Goal: Information Seeking & Learning: Learn about a topic

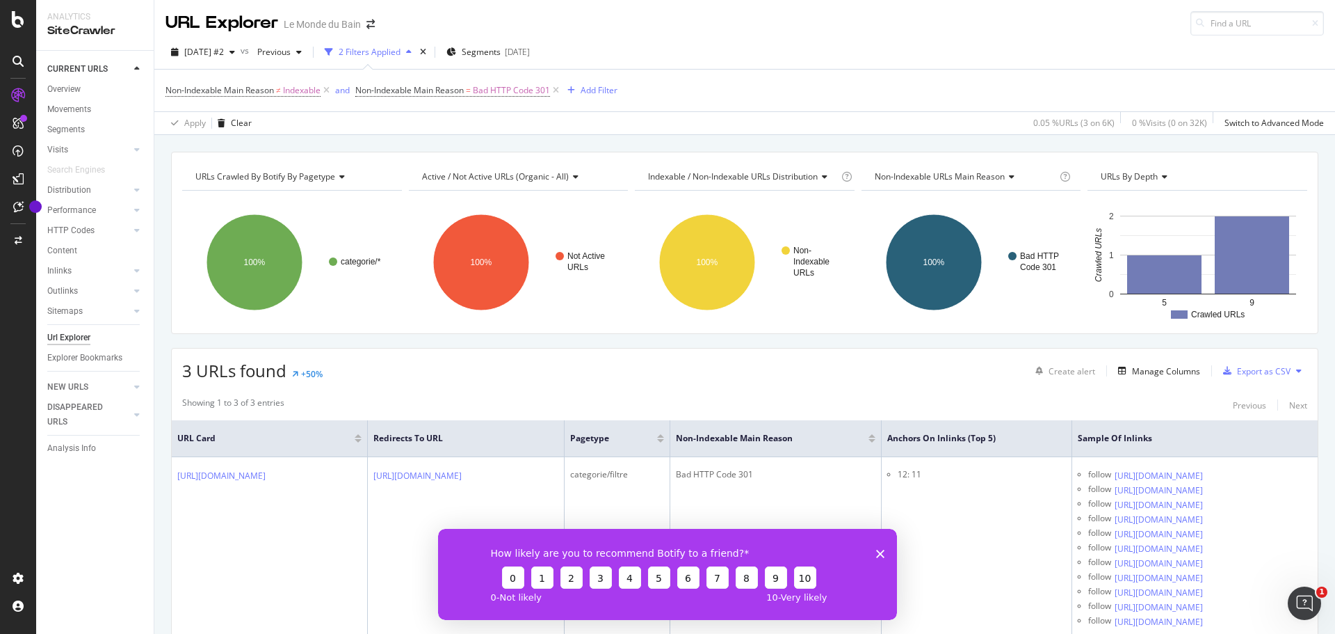
click at [586, 143] on div "URLs Crawled By Botify By pagetype Chart (by Value) Table Expand Export as CSV …" at bounding box center [744, 151] width 1181 height 33
click at [881, 554] on icon "Fermer l'enquête" at bounding box center [880, 553] width 8 height 8
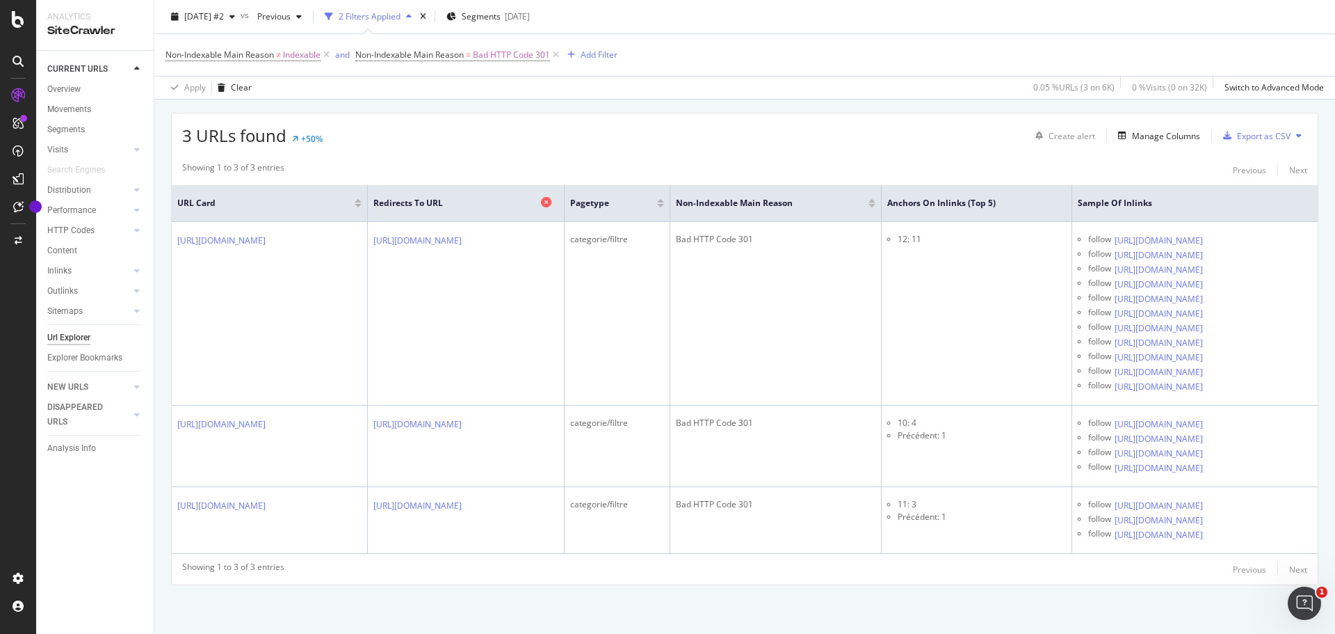
scroll to position [66, 0]
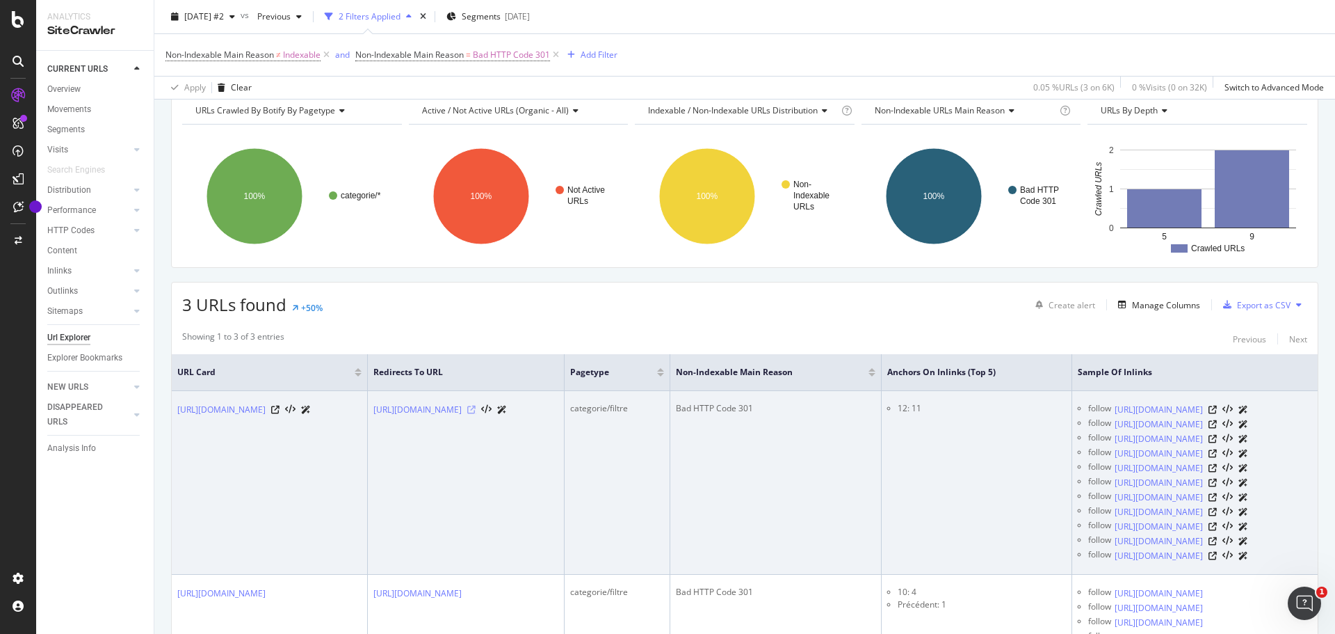
click at [476, 408] on icon at bounding box center [471, 409] width 8 height 8
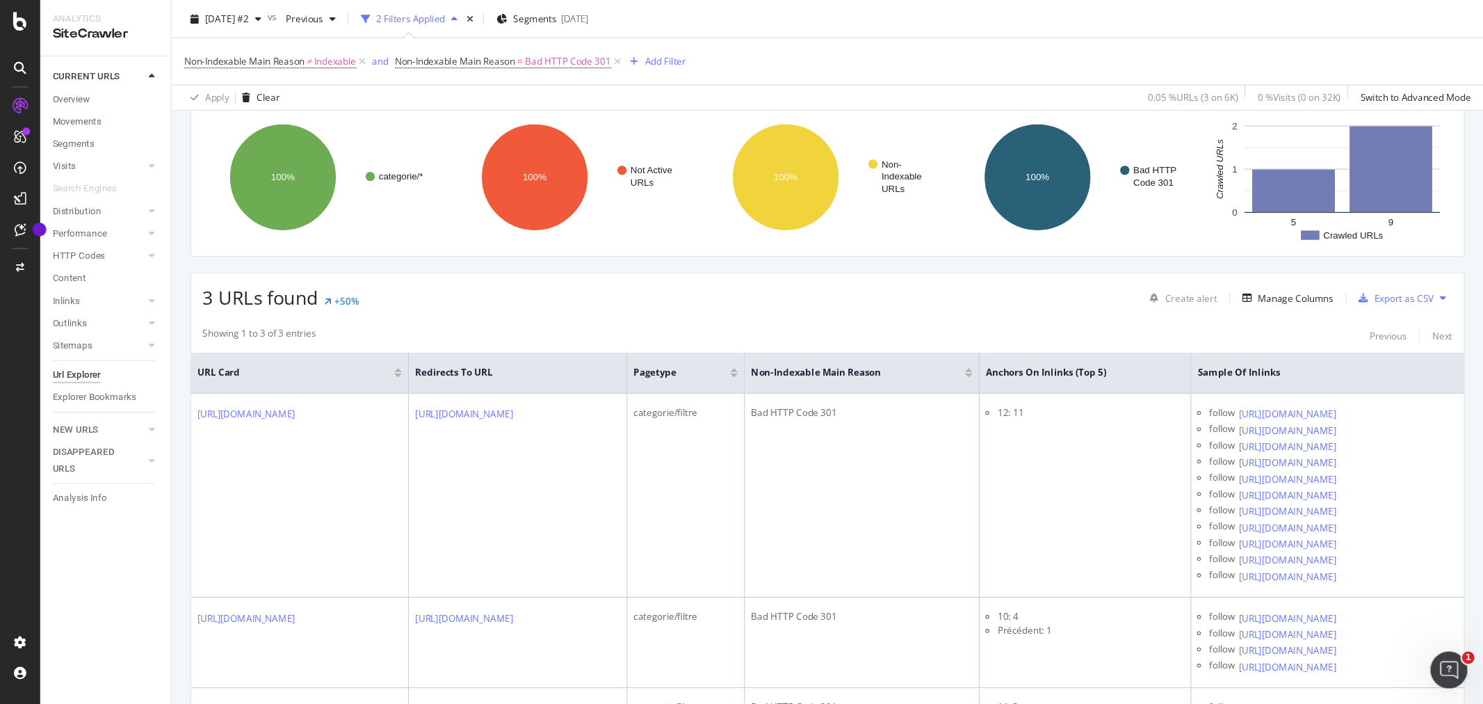
scroll to position [205, 0]
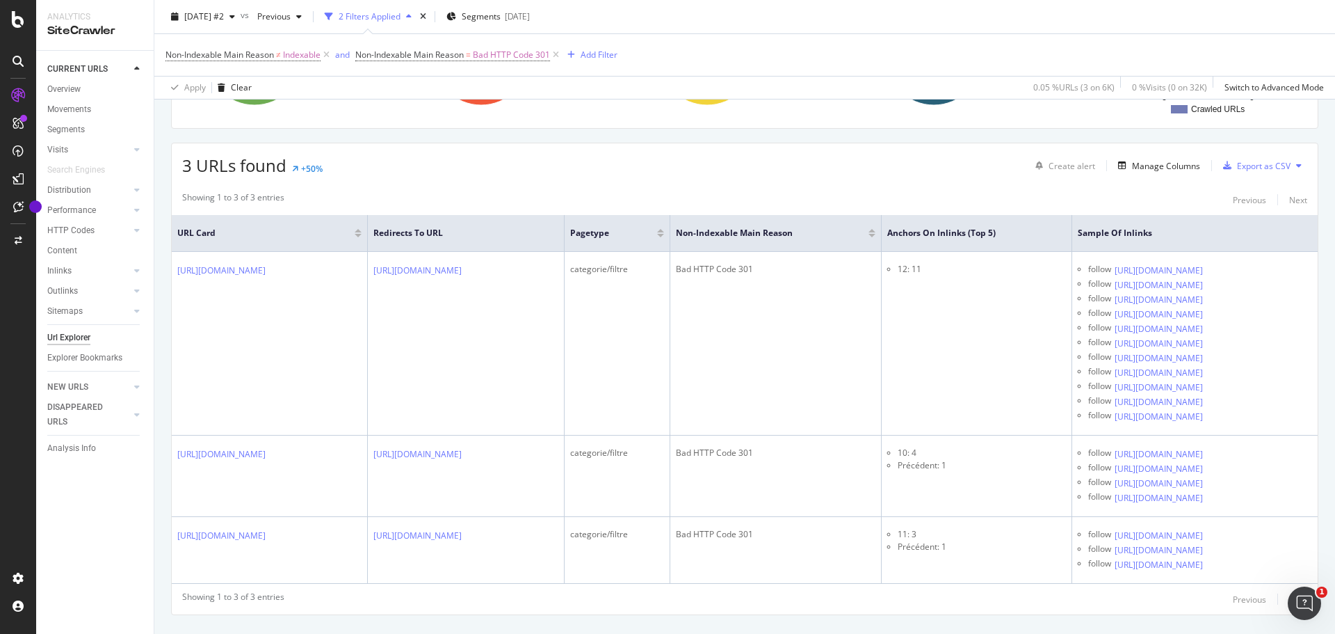
click at [829, 136] on div "URLs Crawled By Botify By pagetype Chart (by Value) Table Expand Export as CSV …" at bounding box center [744, 304] width 1181 height 717
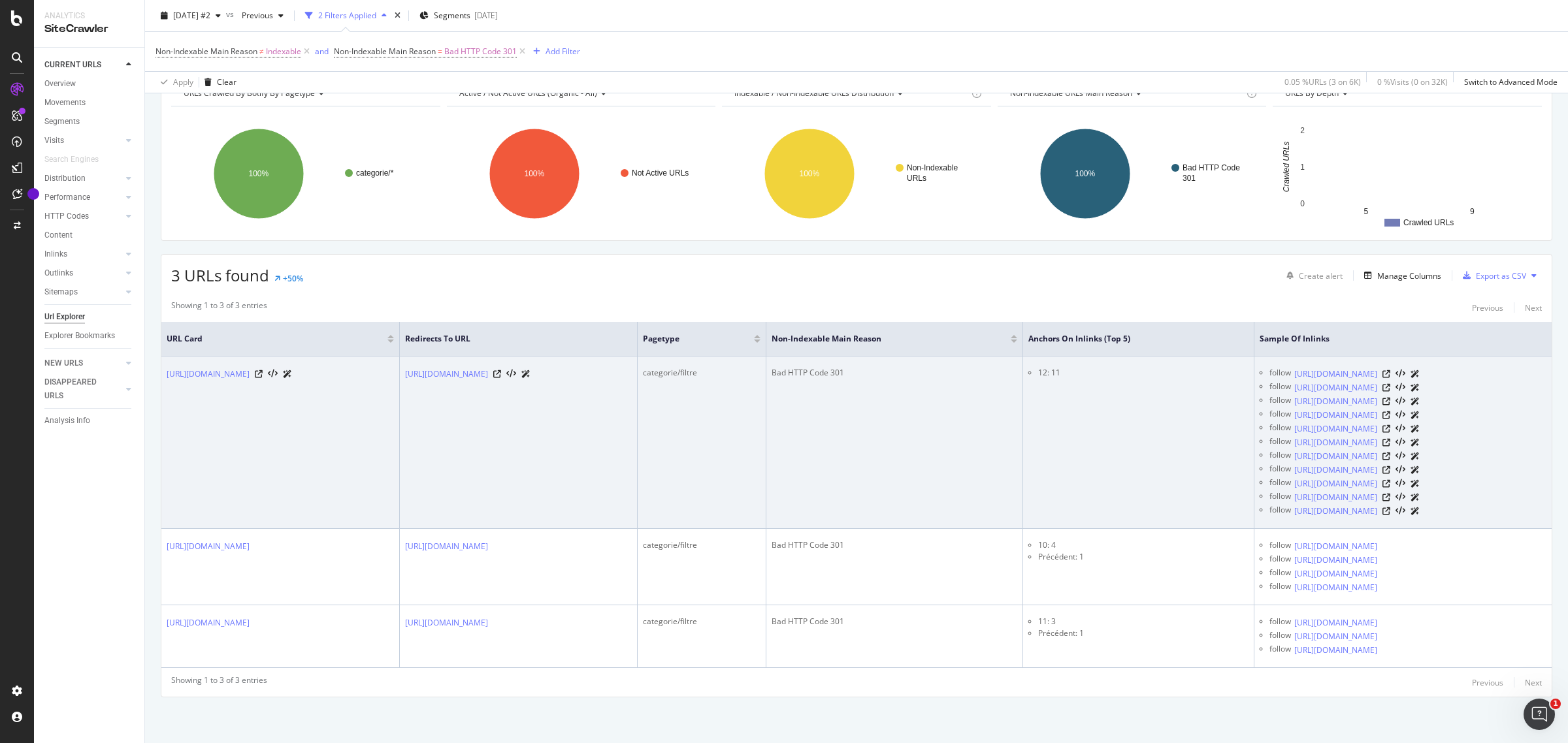
scroll to position [298, 0]
